Goal: Use online tool/utility: Utilize a website feature to perform a specific function

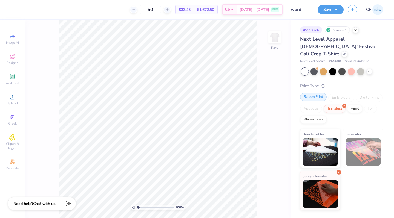
click at [314, 93] on div "Screen Print" at bounding box center [313, 97] width 27 height 8
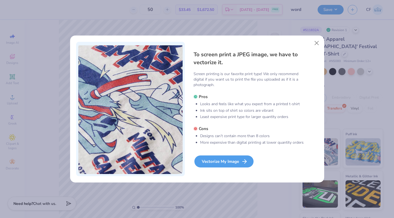
click at [222, 165] on div "Vectorize My Image" at bounding box center [223, 162] width 59 height 12
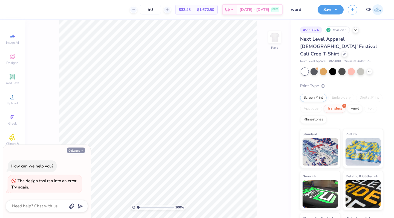
click at [80, 149] on icon "button" at bounding box center [81, 150] width 3 height 3
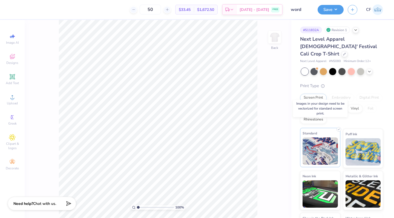
click at [311, 142] on img at bounding box center [319, 151] width 35 height 27
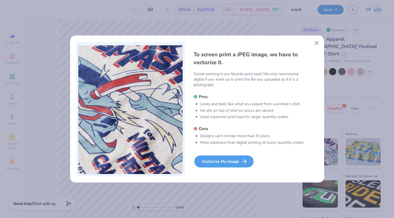
click at [235, 162] on div "Vectorize My Image" at bounding box center [223, 162] width 59 height 12
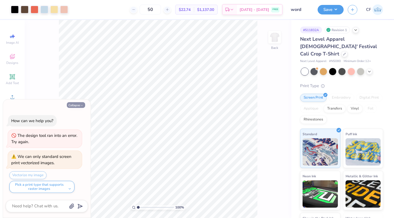
click at [74, 106] on button "Collapse" at bounding box center [76, 105] width 18 height 6
type textarea "x"
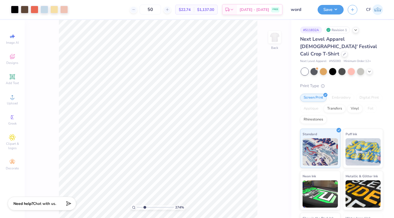
drag, startPoint x: 137, startPoint y: 208, endPoint x: 144, endPoint y: 211, distance: 8.0
type input "2.74"
click at [144, 210] on input "range" at bounding box center [155, 207] width 37 height 5
